Goal: Find specific page/section: Find specific page/section

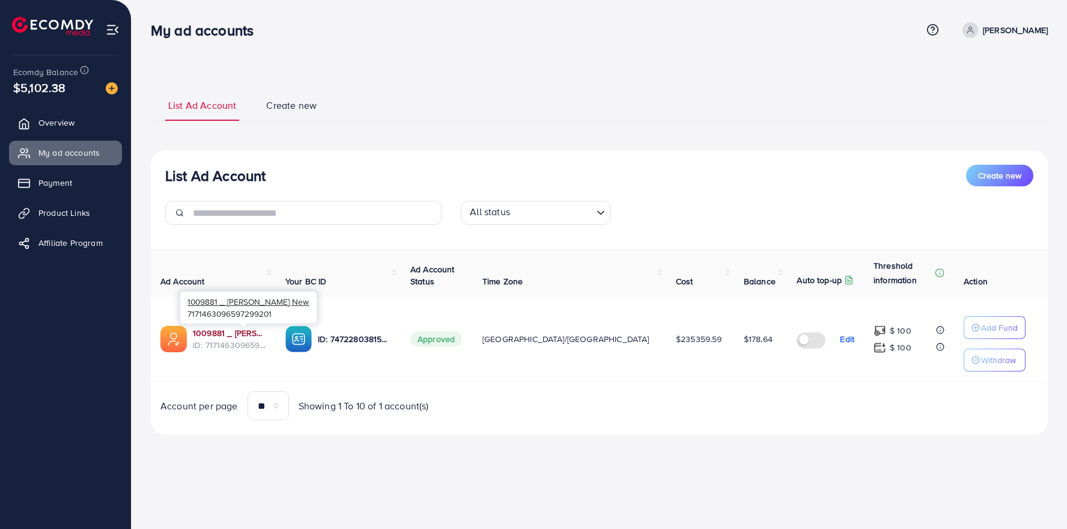
click at [207, 332] on link "1009881 _ [PERSON_NAME] New" at bounding box center [229, 333] width 73 height 12
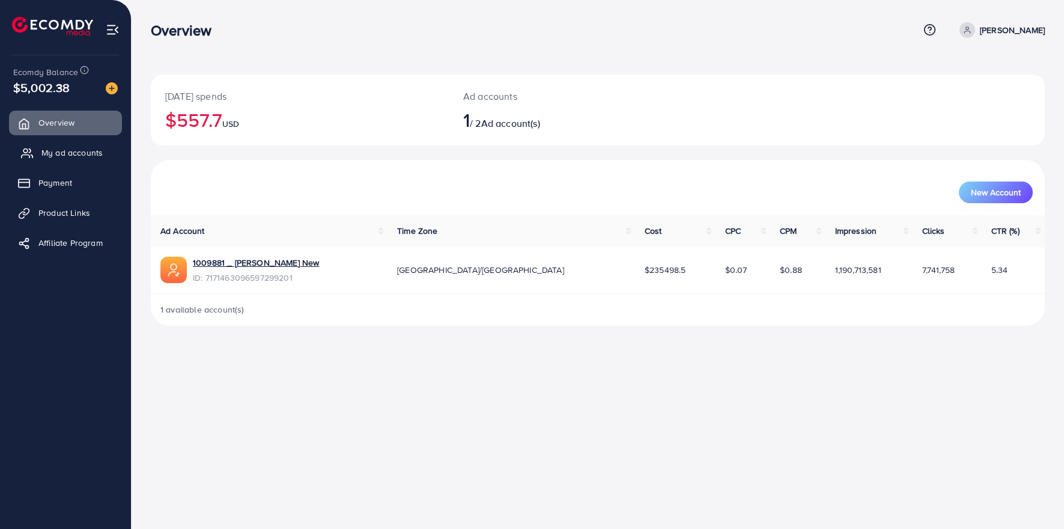
click at [67, 156] on span "My ad accounts" at bounding box center [71, 153] width 61 height 12
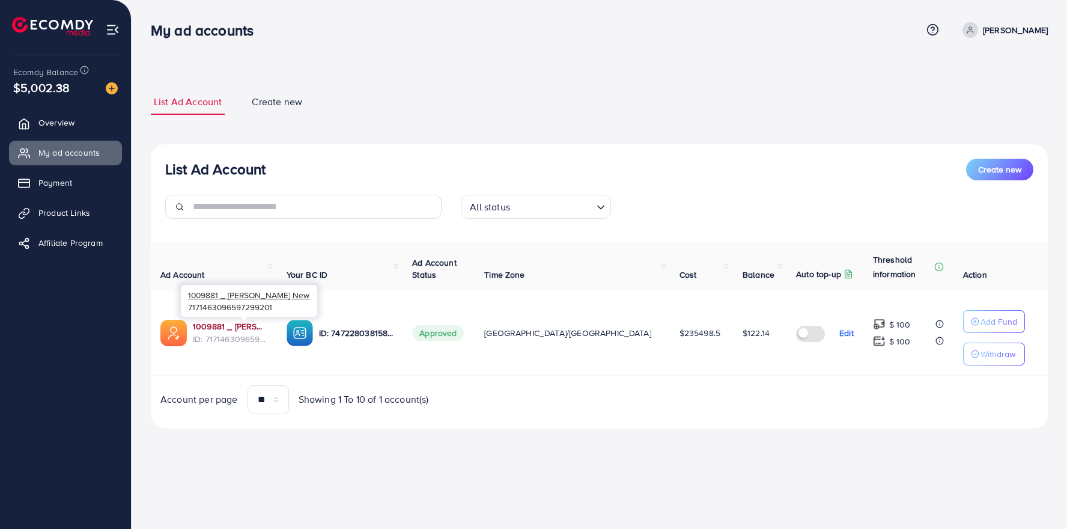
click at [208, 331] on link "1009881 _ [PERSON_NAME] New" at bounding box center [230, 326] width 74 height 12
